Goal: Check status: Check status

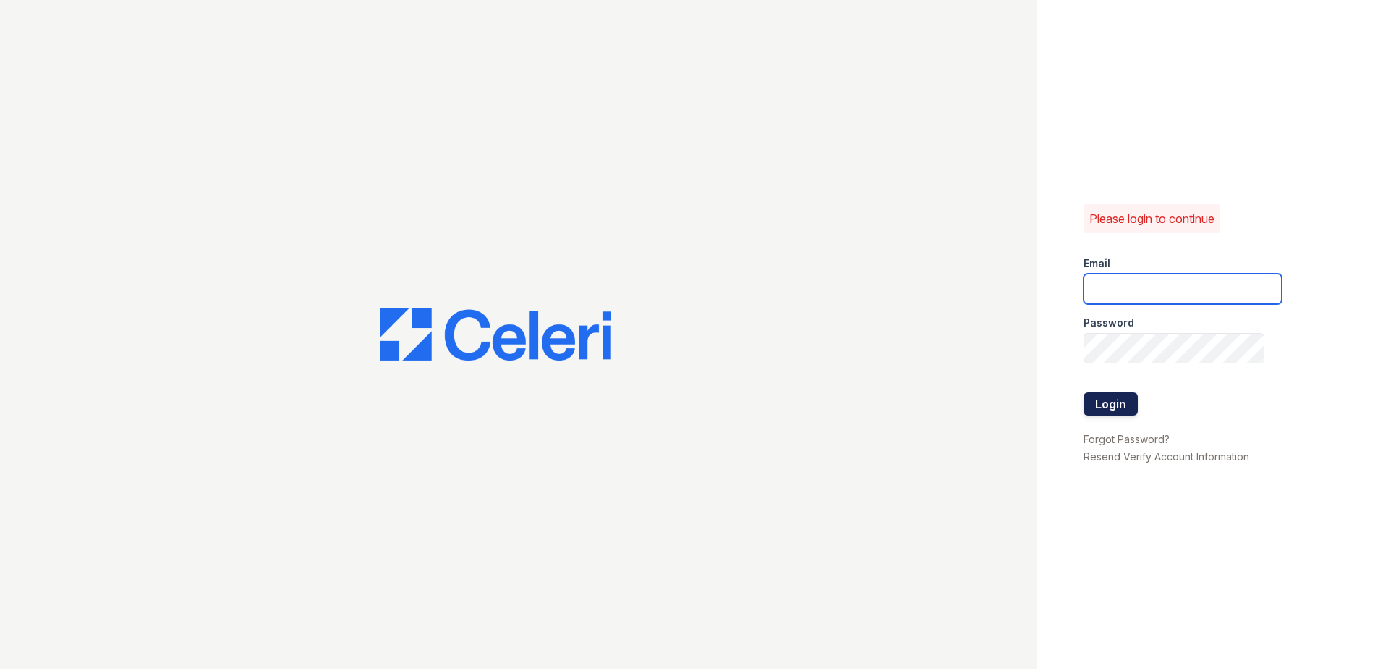
type input "[EMAIL_ADDRESS][DOMAIN_NAME]"
click at [1103, 398] on button "Login" at bounding box center [1111, 403] width 54 height 23
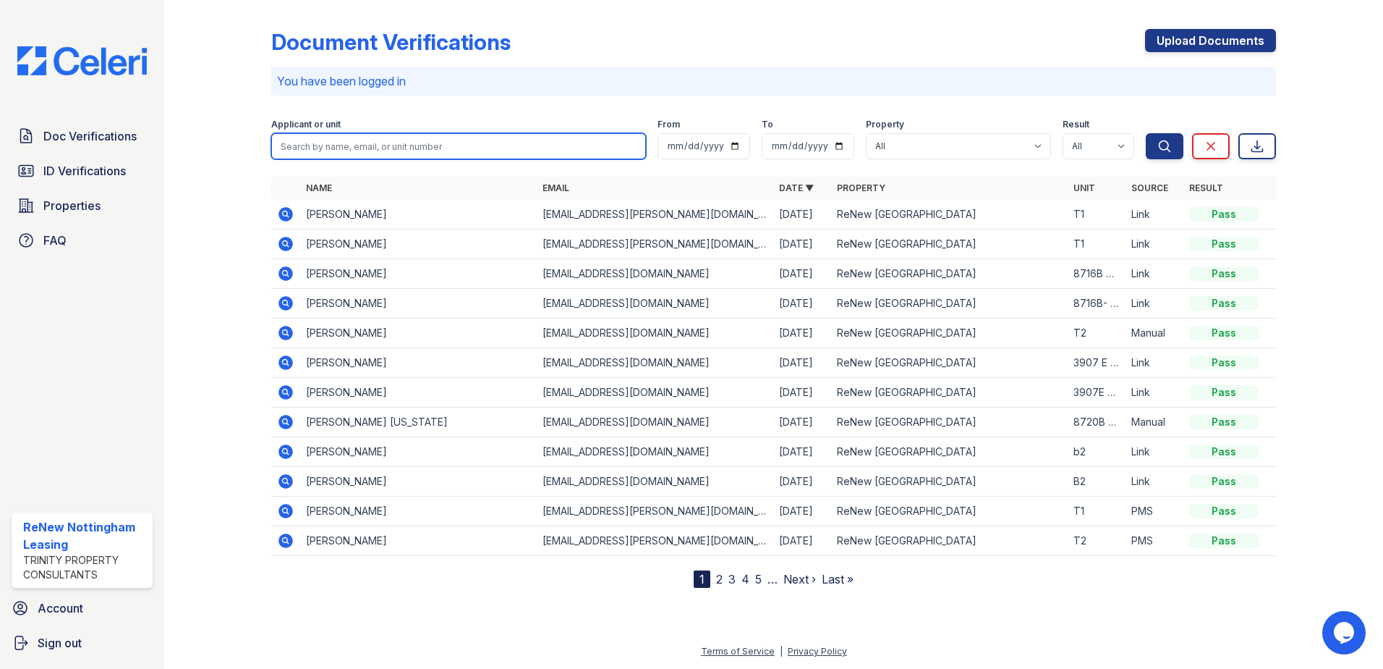
click at [492, 155] on input "search" at bounding box center [458, 146] width 375 height 26
type input "[PERSON_NAME]"
click at [1146, 133] on button "Search" at bounding box center [1165, 146] width 38 height 26
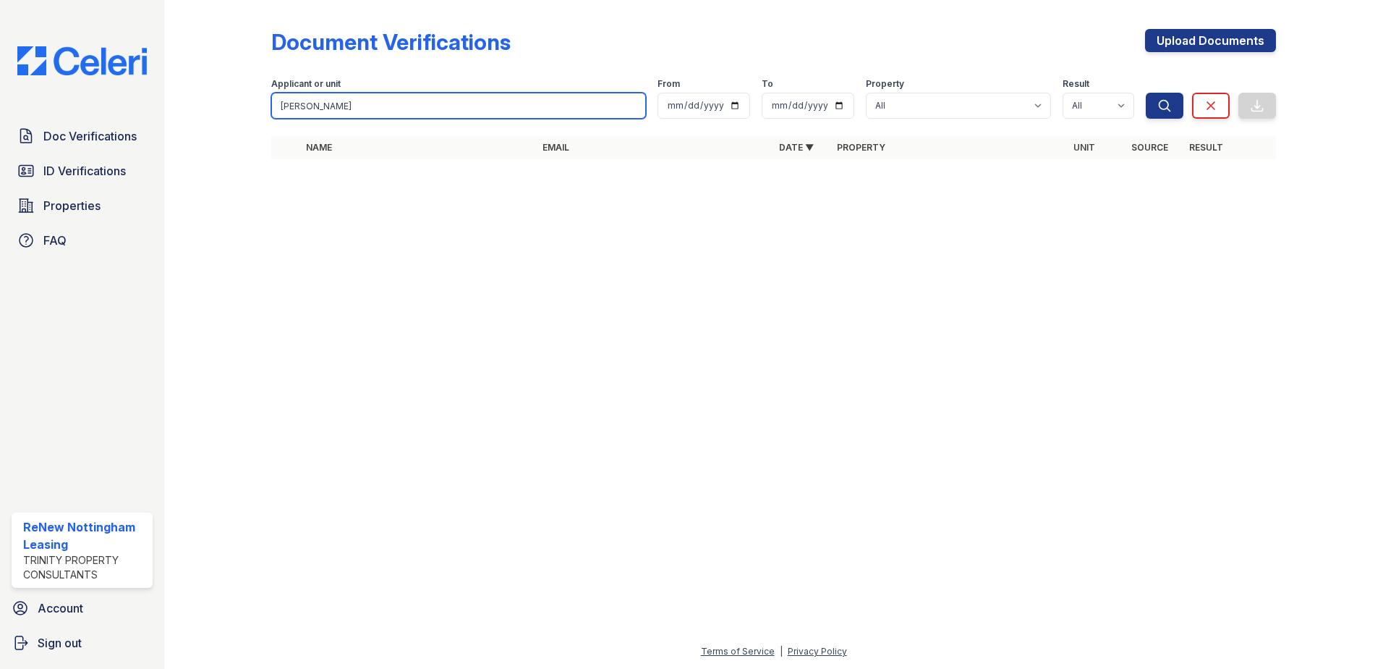
click at [459, 114] on input "[PERSON_NAME]" at bounding box center [458, 106] width 375 height 26
type input "b"
type input "[PERSON_NAME]"
click at [1146, 93] on button "Search" at bounding box center [1165, 106] width 38 height 26
click at [558, 116] on input "[PERSON_NAME]" at bounding box center [458, 106] width 375 height 26
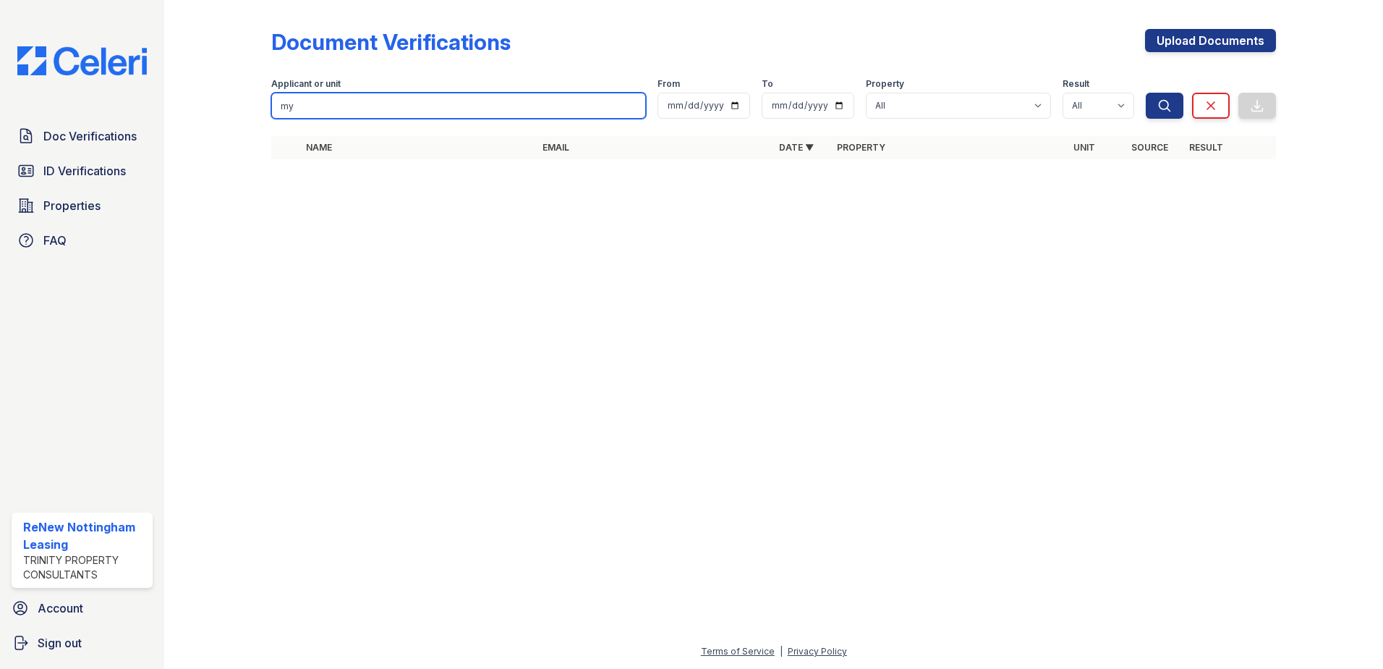
type input "m"
type input "hom"
click at [1146, 93] on button "Search" at bounding box center [1165, 106] width 38 height 26
click at [558, 116] on input "hom" at bounding box center [458, 106] width 375 height 26
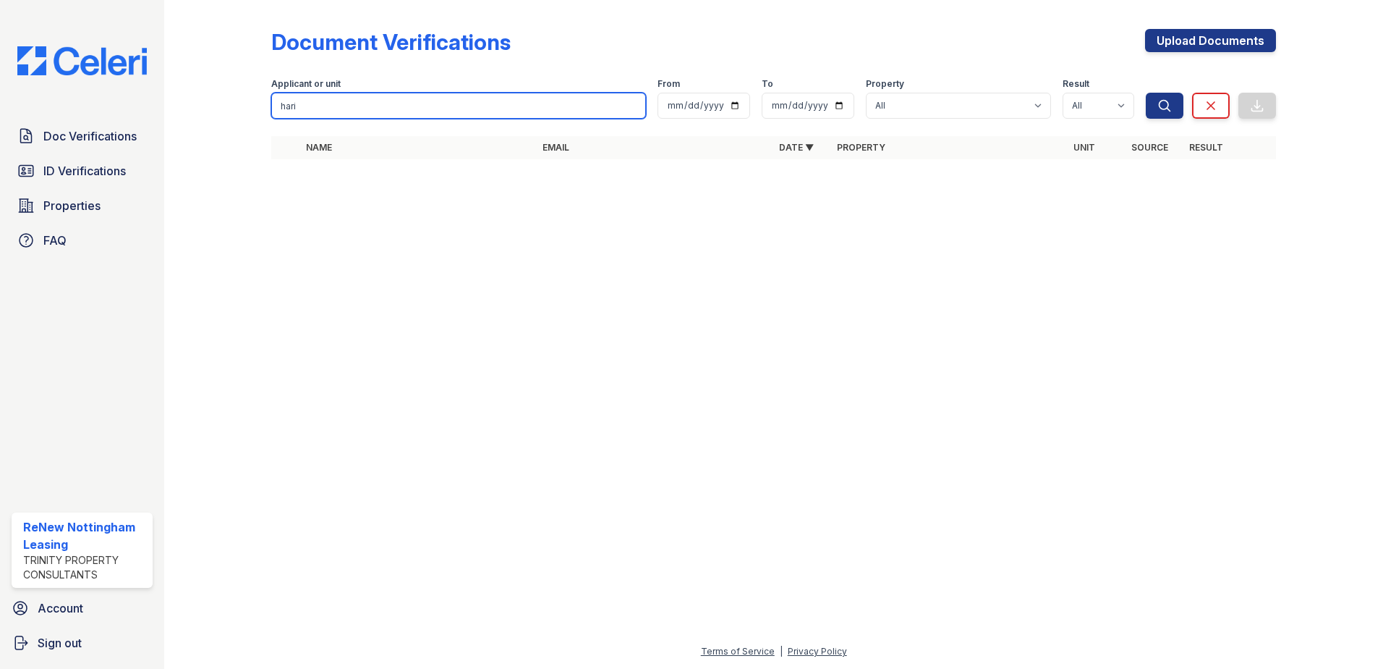
type input "hari"
click at [1146, 93] on button "Search" at bounding box center [1165, 106] width 38 height 26
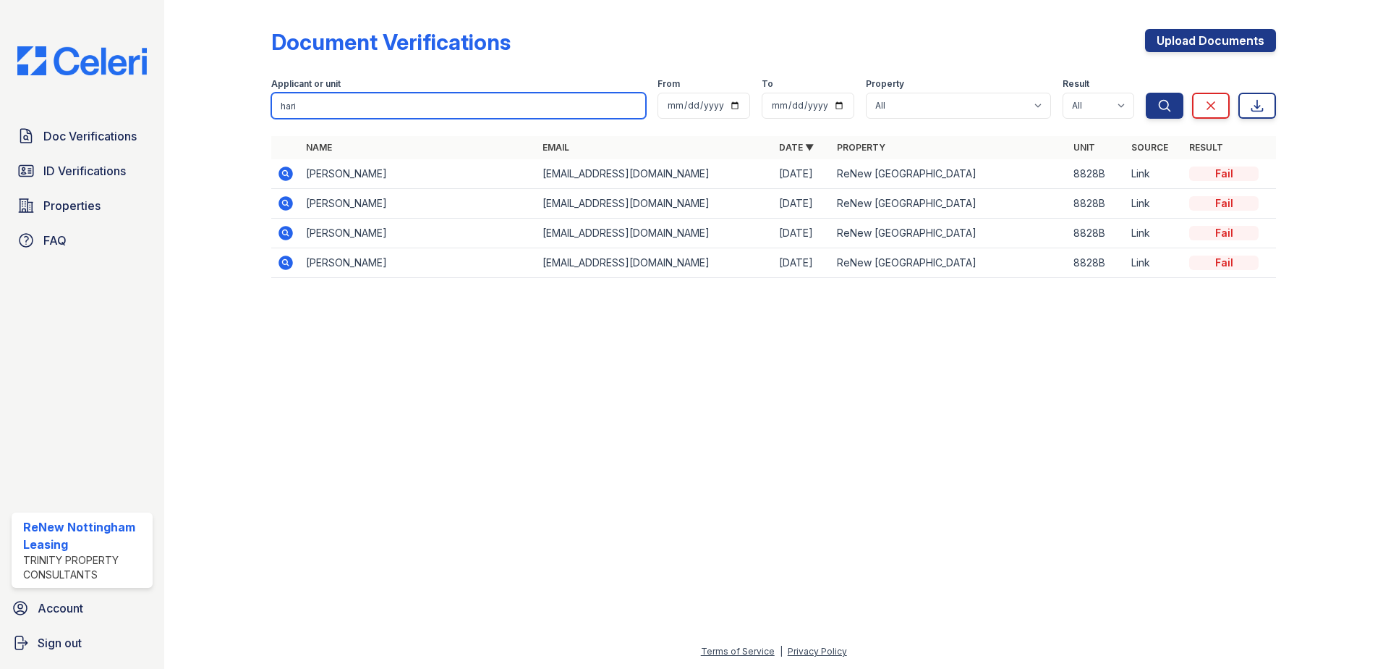
drag, startPoint x: 558, startPoint y: 116, endPoint x: 265, endPoint y: 102, distance: 293.3
click at [265, 102] on div "Document Verifications Upload Documents Filter Applicant or unit hari From To P…" at bounding box center [773, 157] width 1173 height 315
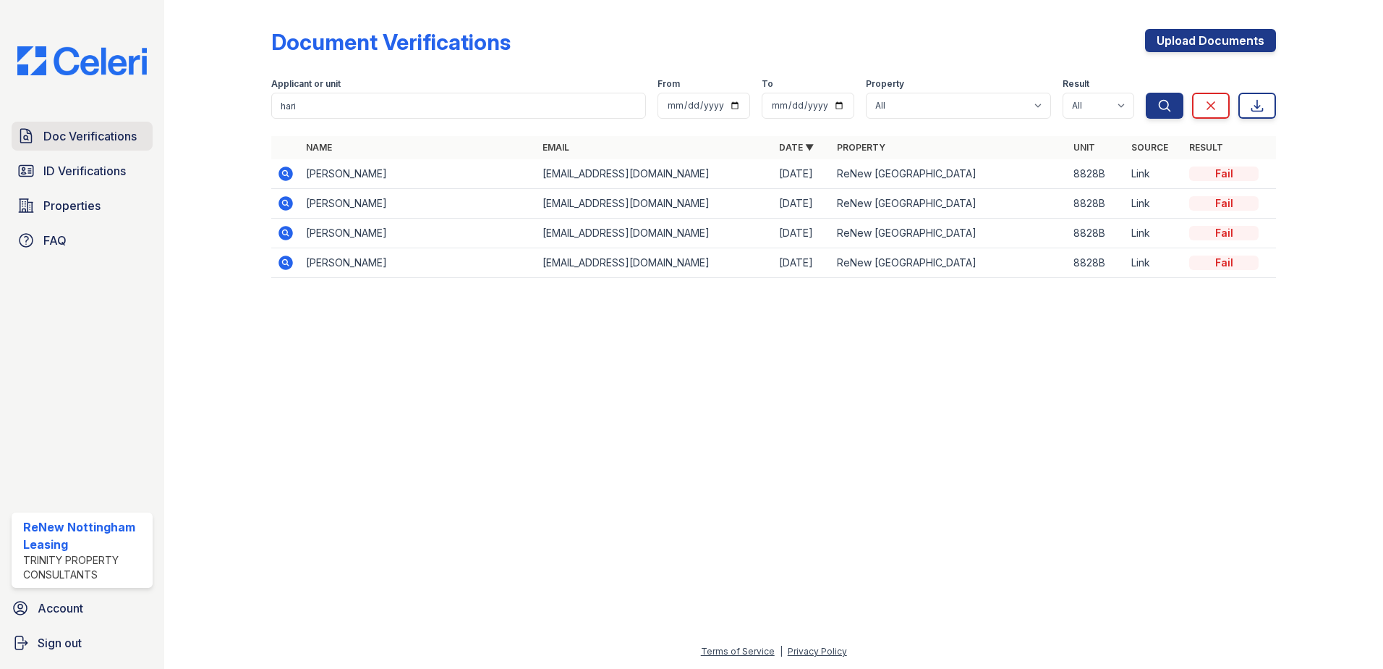
click at [95, 130] on span "Doc Verifications" at bounding box center [89, 135] width 93 height 17
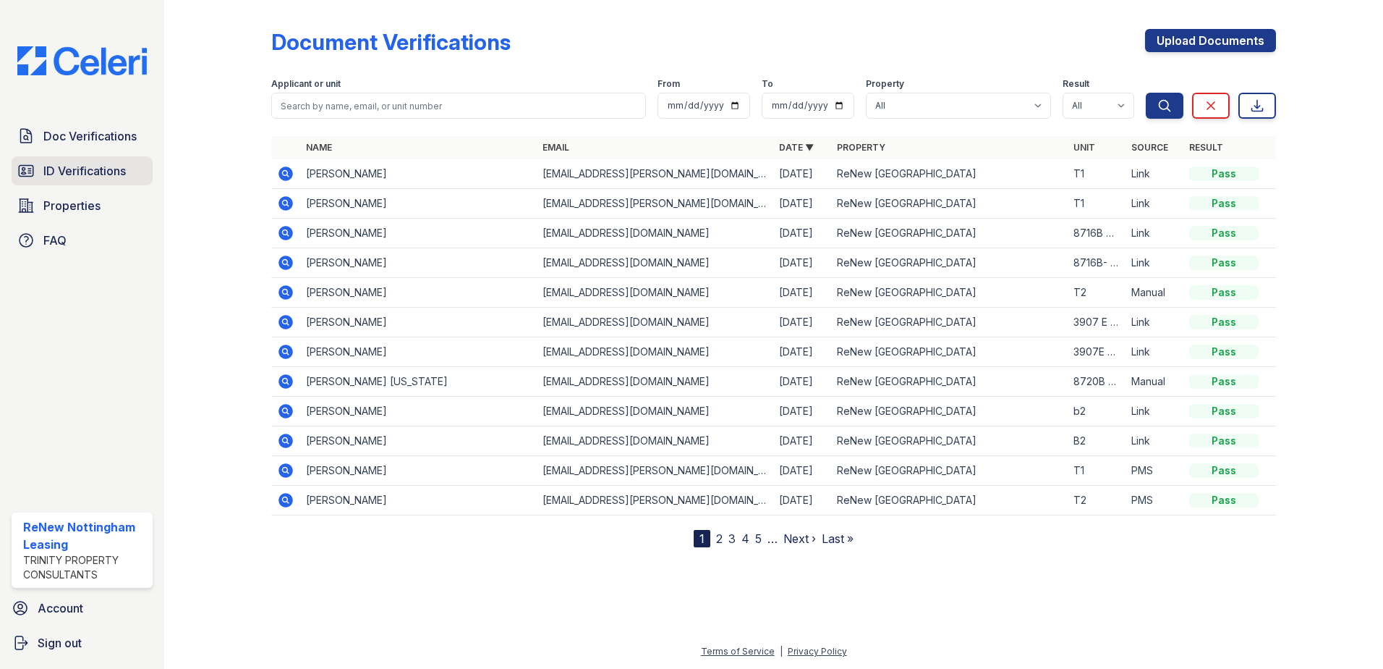
click at [104, 159] on link "ID Verifications" at bounding box center [82, 170] width 141 height 29
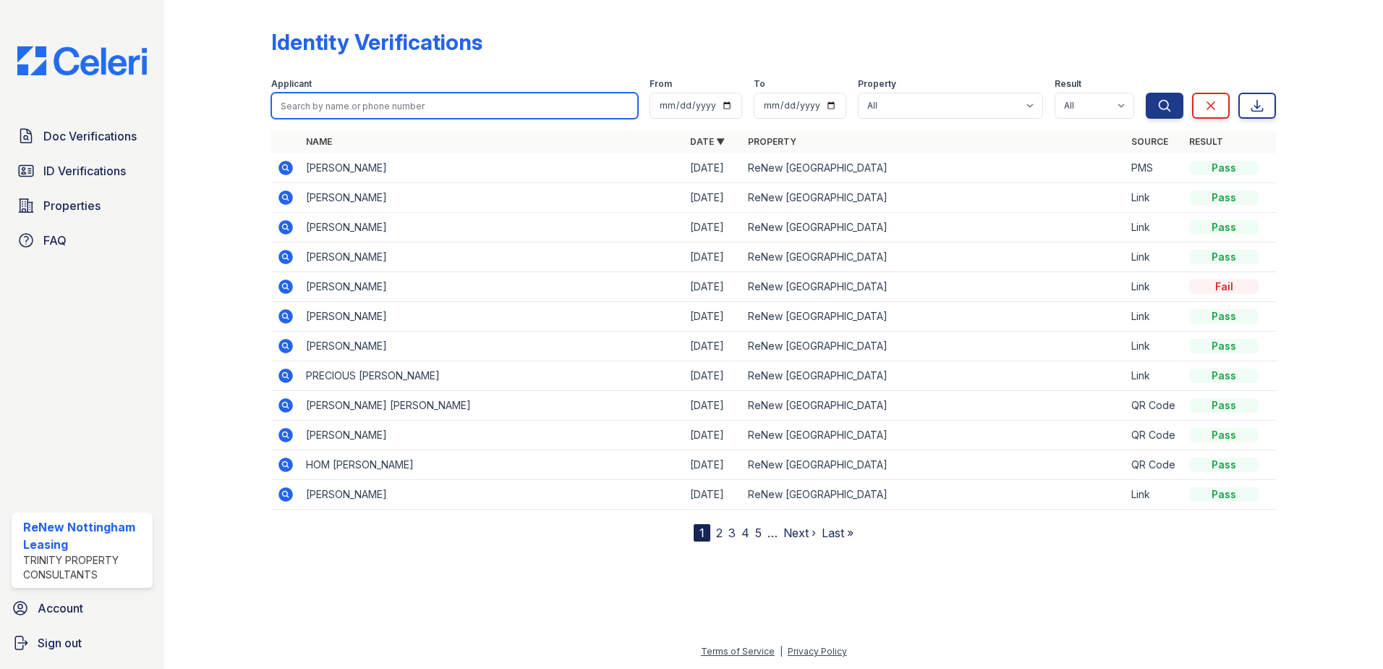
click at [322, 106] on input "search" at bounding box center [454, 106] width 367 height 26
type input "[PERSON_NAME]"
click at [1146, 93] on button "Search" at bounding box center [1165, 106] width 38 height 26
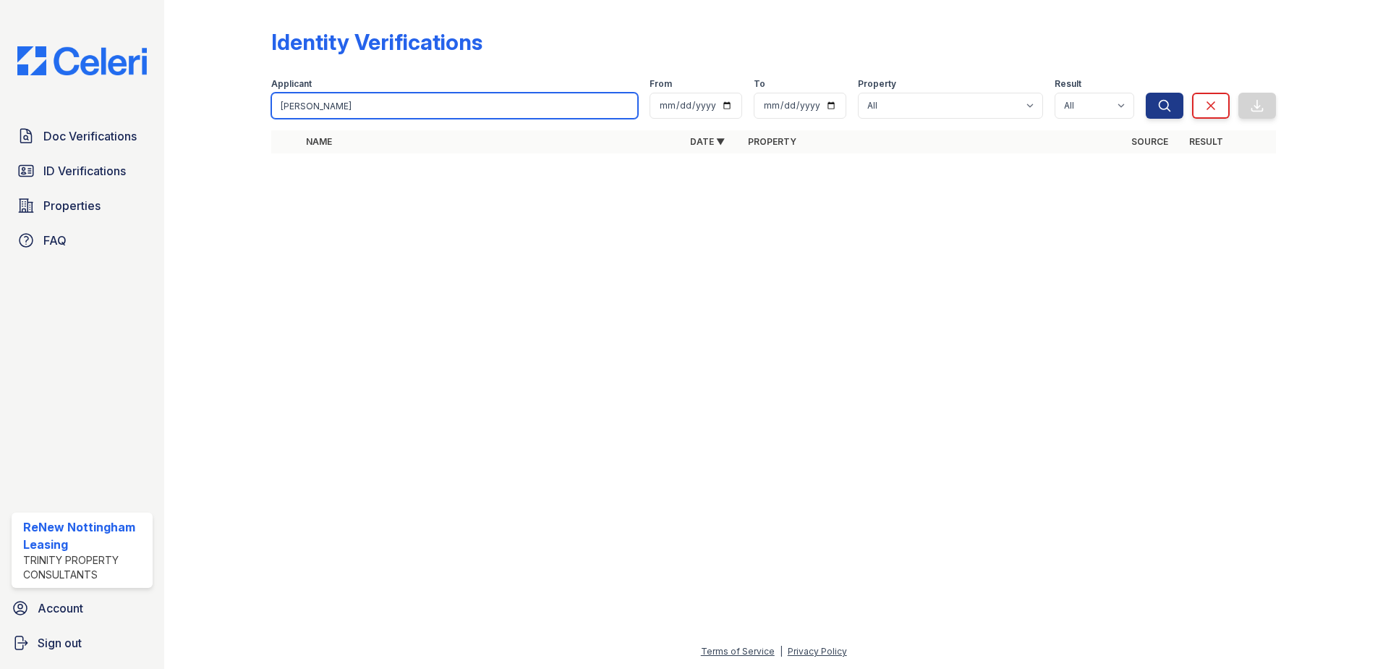
click at [322, 106] on input "[PERSON_NAME]" at bounding box center [454, 106] width 367 height 26
type input "[PERSON_NAME]"
click at [1146, 93] on button "Search" at bounding box center [1165, 106] width 38 height 26
drag, startPoint x: 430, startPoint y: 115, endPoint x: 169, endPoint y: 102, distance: 261.5
click at [169, 102] on div "Identity Verifications Filter Applicant [PERSON_NAME] From To Property All ReNe…" at bounding box center [773, 334] width 1219 height 669
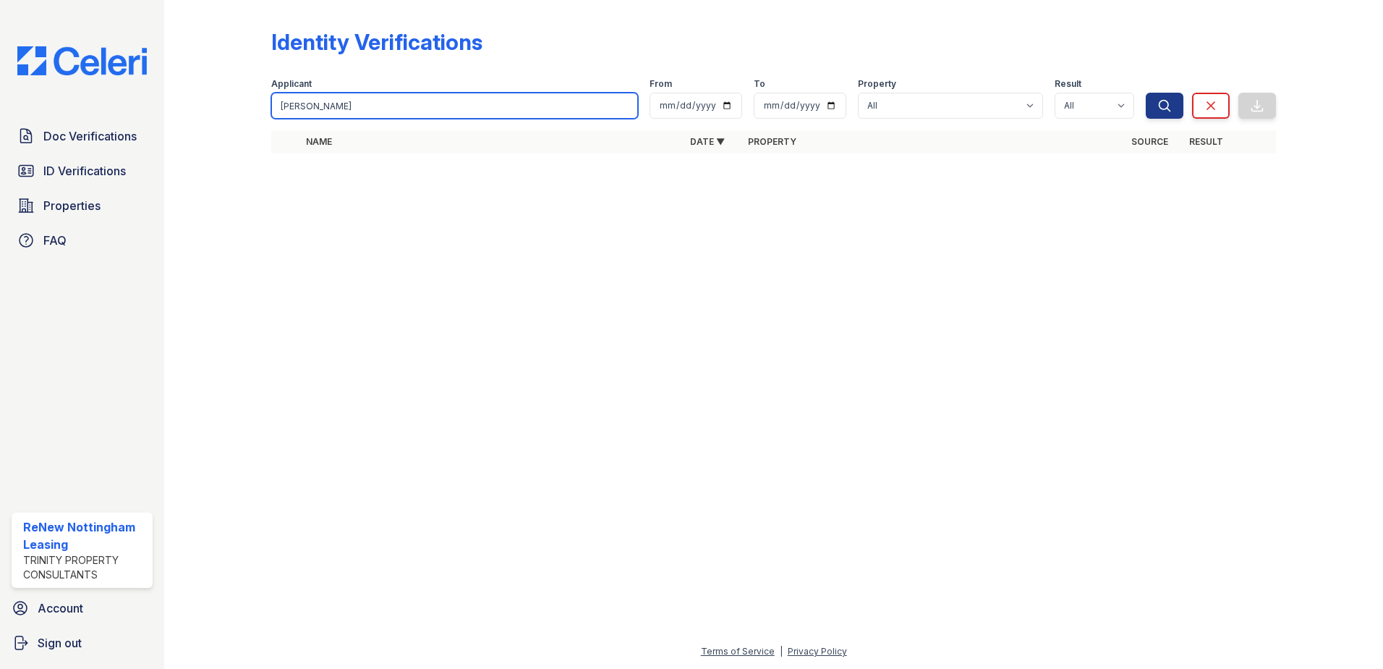
type input "[PERSON_NAME]"
click at [1146, 93] on button "Search" at bounding box center [1165, 106] width 38 height 26
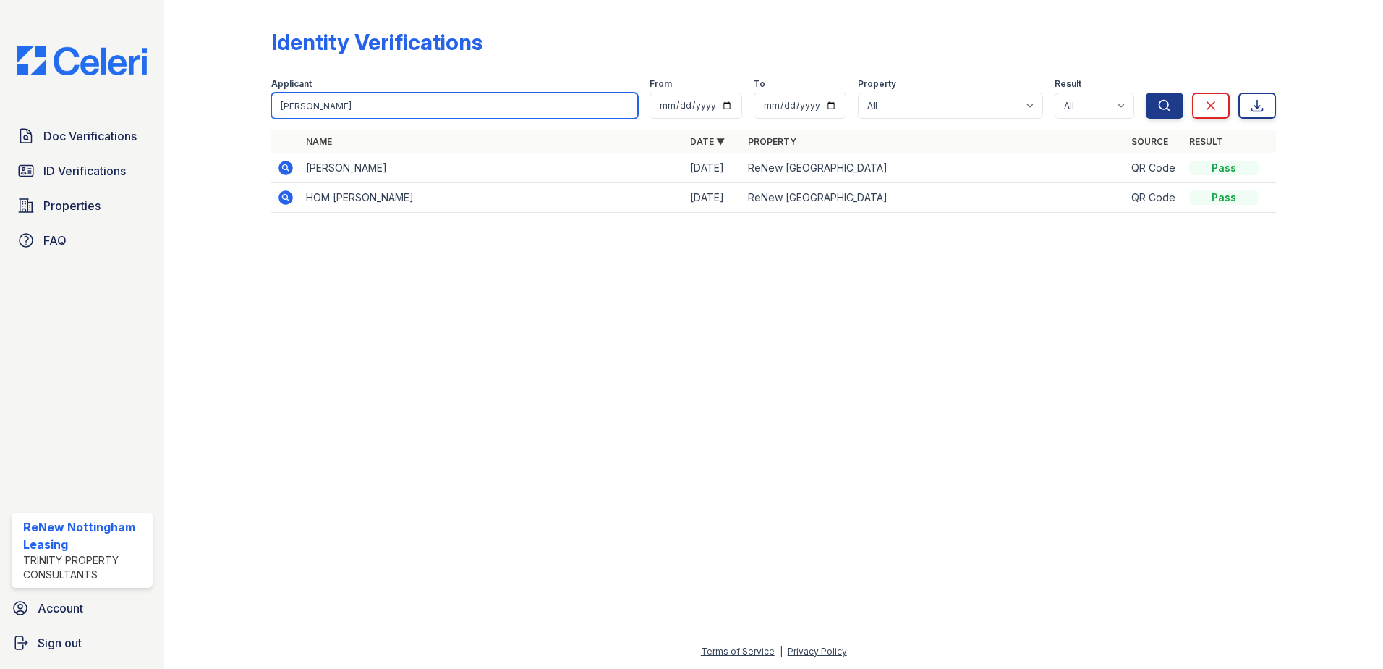
drag, startPoint x: 340, startPoint y: 104, endPoint x: 273, endPoint y: 103, distance: 67.3
click at [276, 103] on input "[PERSON_NAME]" at bounding box center [454, 106] width 367 height 26
type input "l"
type input "lal"
click at [1146, 93] on button "Search" at bounding box center [1165, 106] width 38 height 26
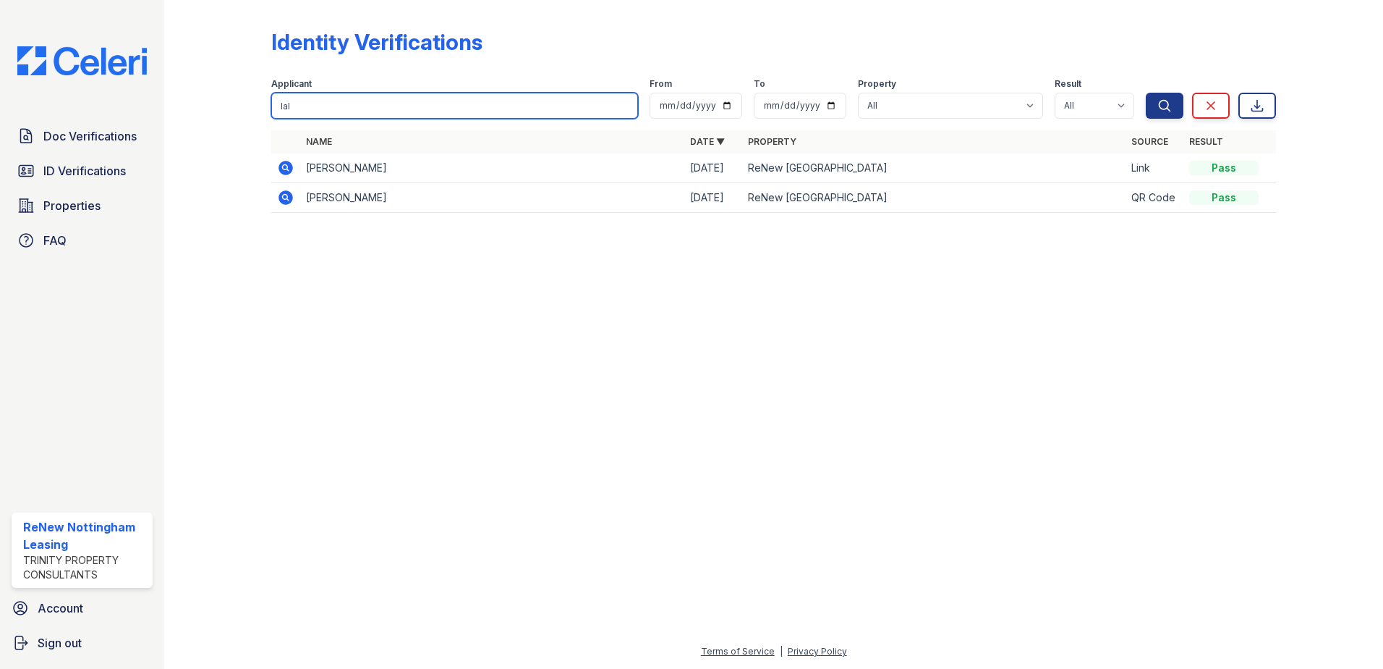
click at [625, 106] on input "lal" at bounding box center [454, 106] width 367 height 26
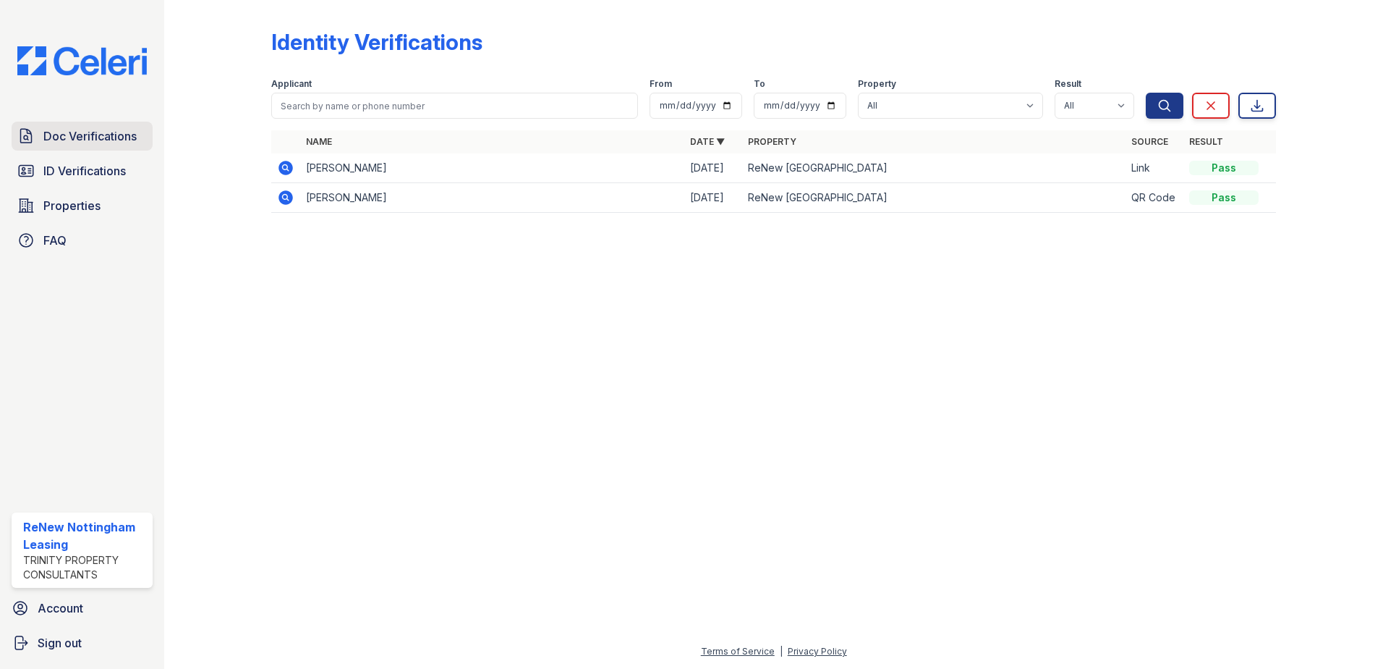
click at [102, 137] on span "Doc Verifications" at bounding box center [89, 135] width 93 height 17
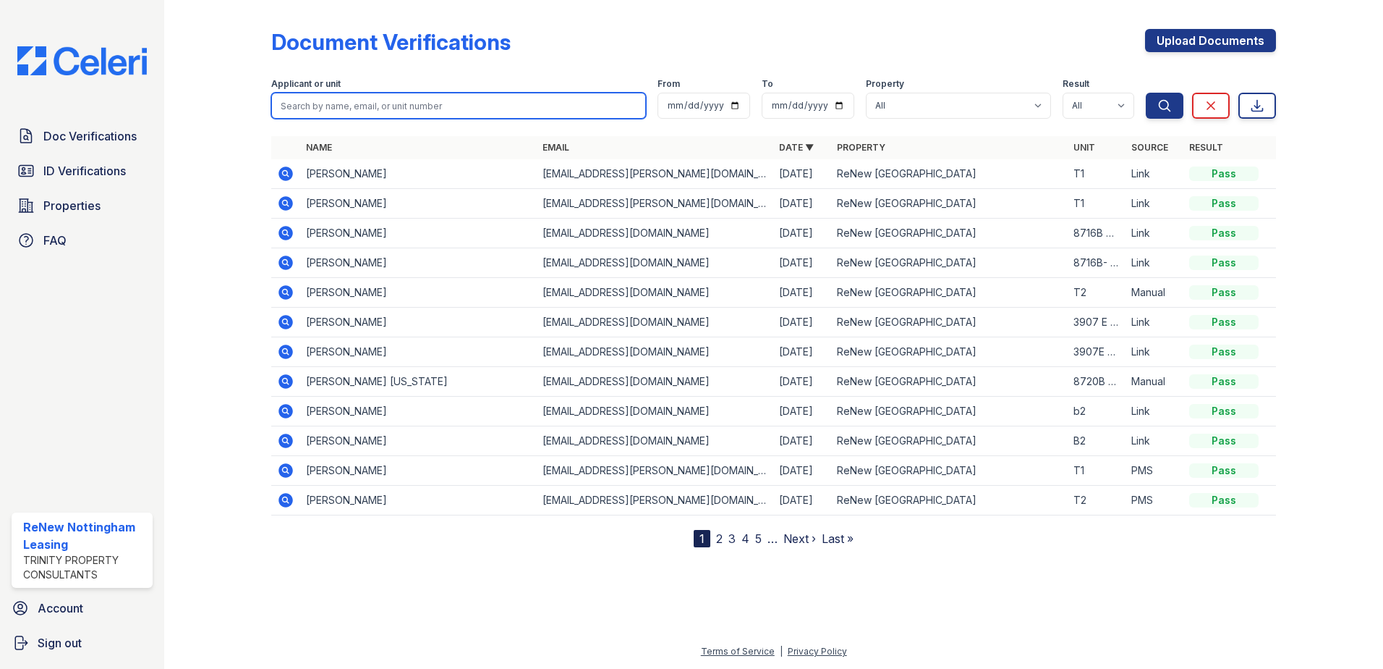
click at [360, 108] on input "search" at bounding box center [458, 106] width 375 height 26
type input "[PERSON_NAME]"
click at [1146, 93] on button "Search" at bounding box center [1165, 106] width 38 height 26
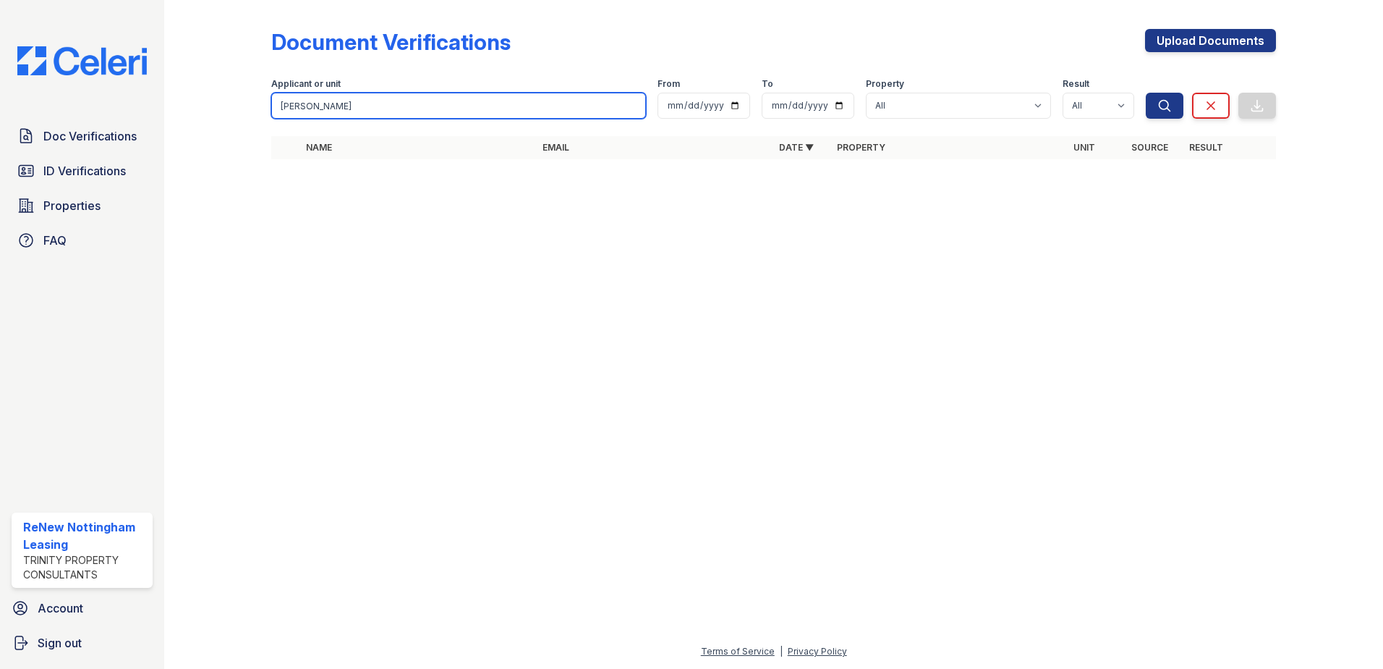
drag, startPoint x: 361, startPoint y: 108, endPoint x: 258, endPoint y: 109, distance: 102.8
click at [258, 109] on div "Document Verifications Upload Documents Filter Applicant or unit [GEOGRAPHIC_DA…" at bounding box center [773, 98] width 1173 height 197
click at [632, 105] on input "[PERSON_NAME]" at bounding box center [458, 106] width 375 height 26
